Goal: Navigation & Orientation: Find specific page/section

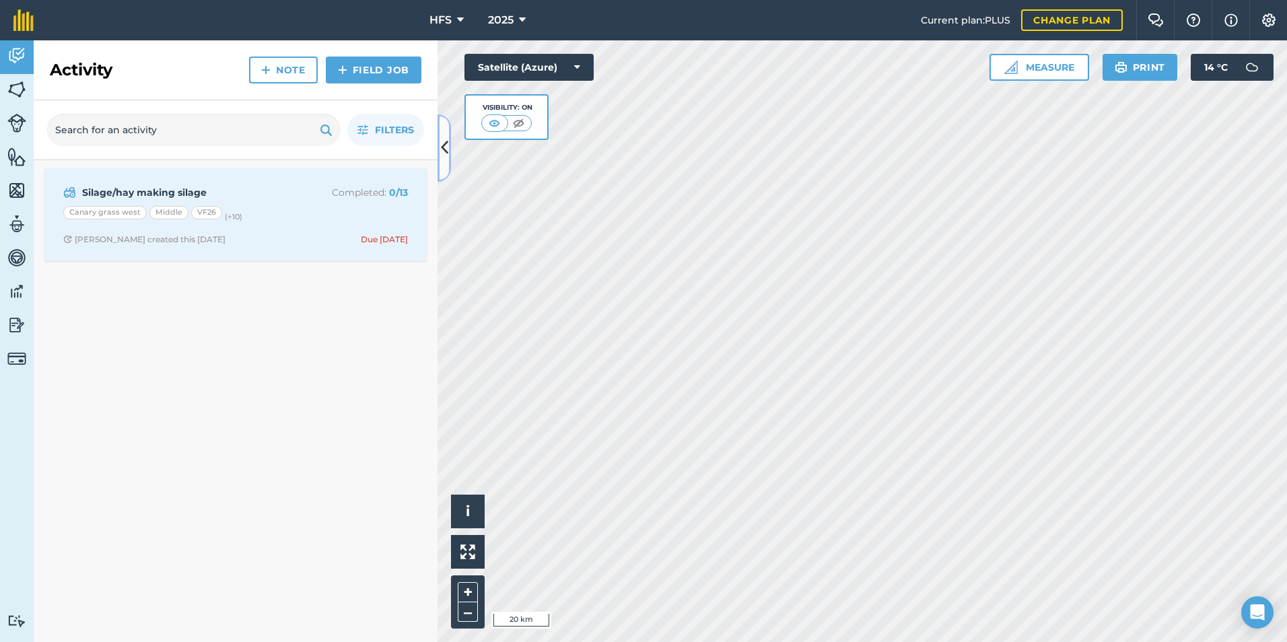
click at [444, 154] on icon at bounding box center [444, 148] width 7 height 24
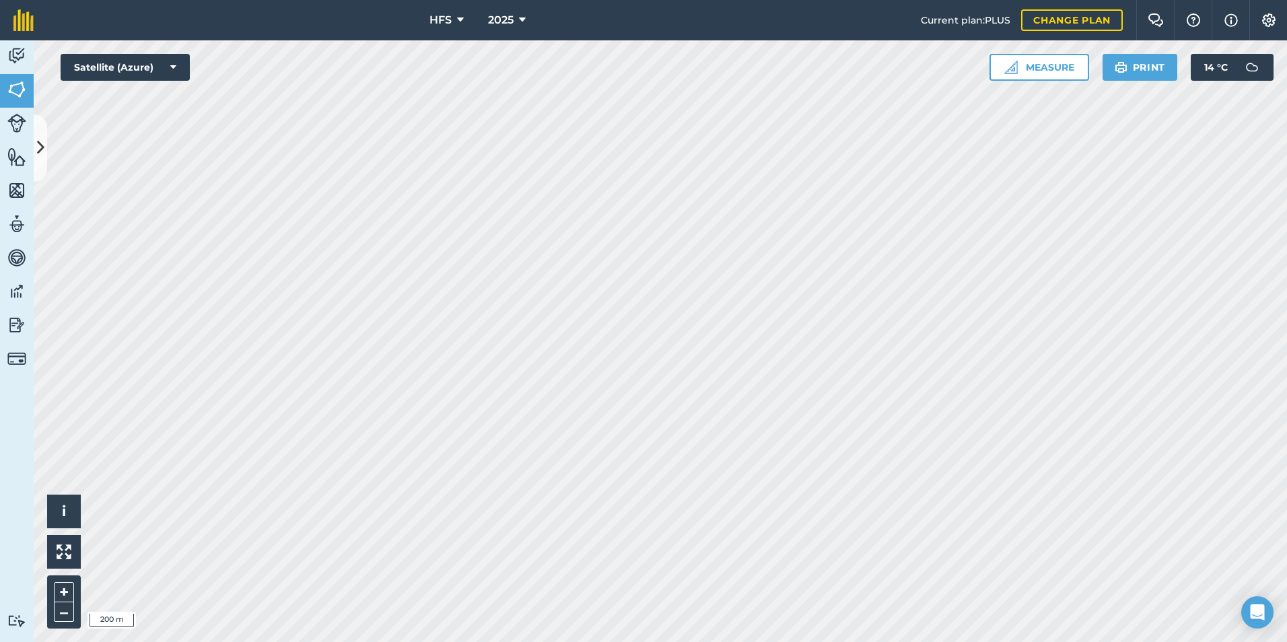
click at [966, 0] on html "HFS 2025 Current plan : PLUS Change plan Farm Chat Help Info Settings HFS - 202…" at bounding box center [643, 321] width 1287 height 642
